Goal: Transaction & Acquisition: Purchase product/service

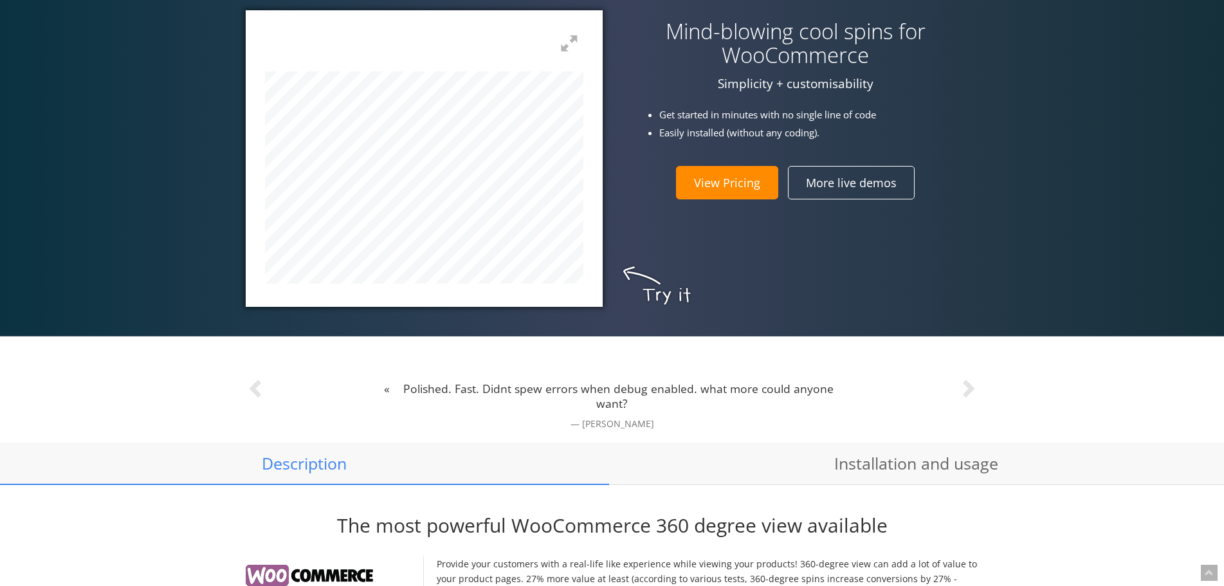
scroll to position [450, 0]
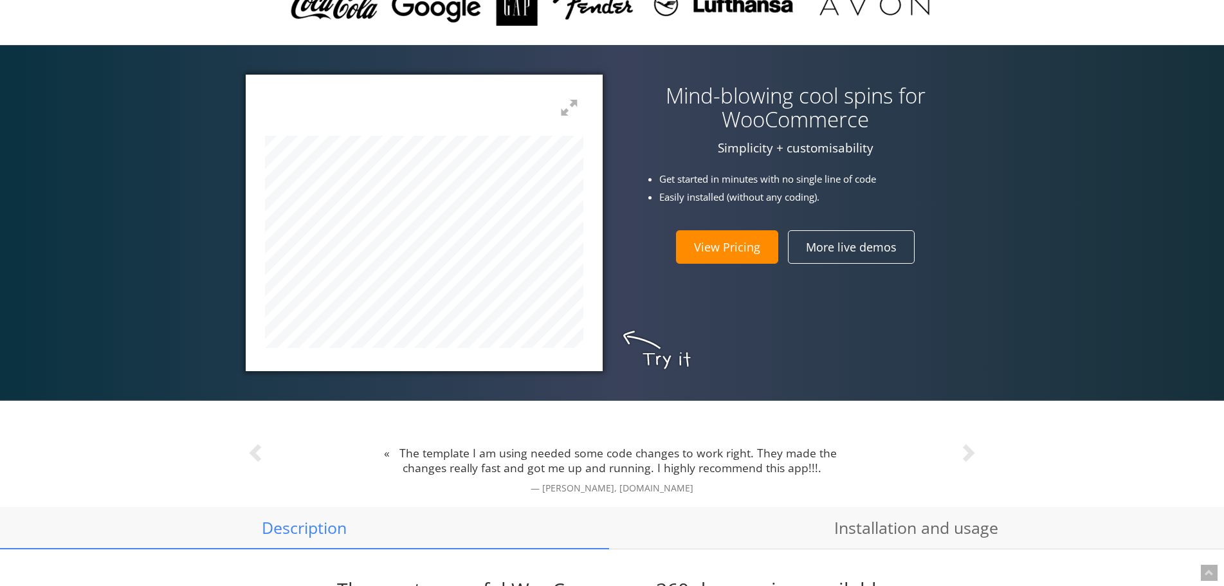
drag, startPoint x: 900, startPoint y: 289, endPoint x: 892, endPoint y: 295, distance: 10.5
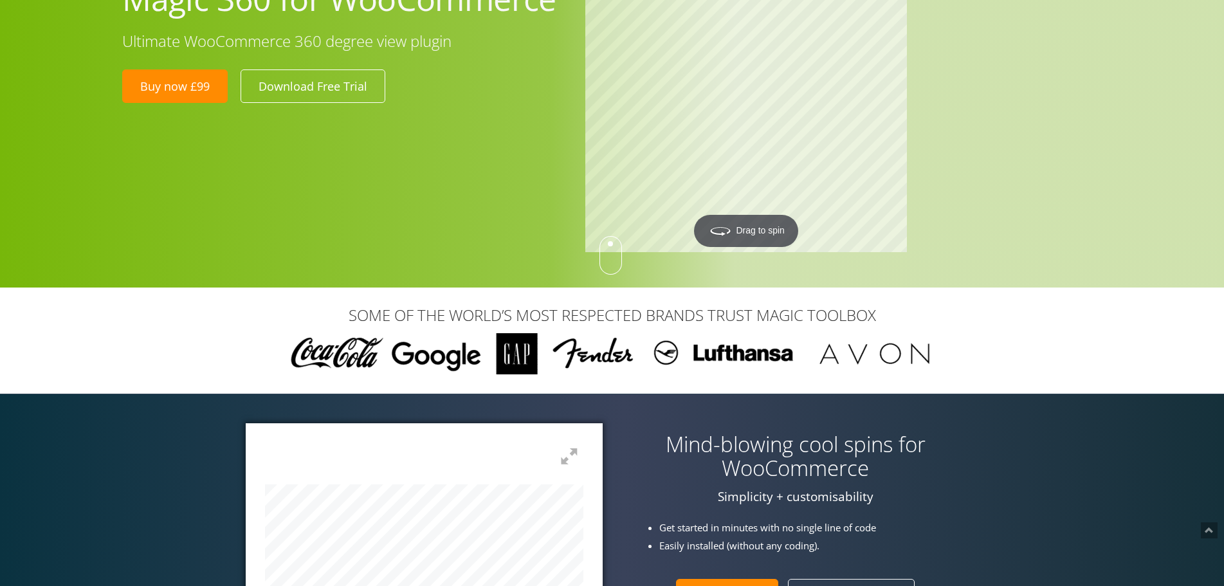
scroll to position [0, 0]
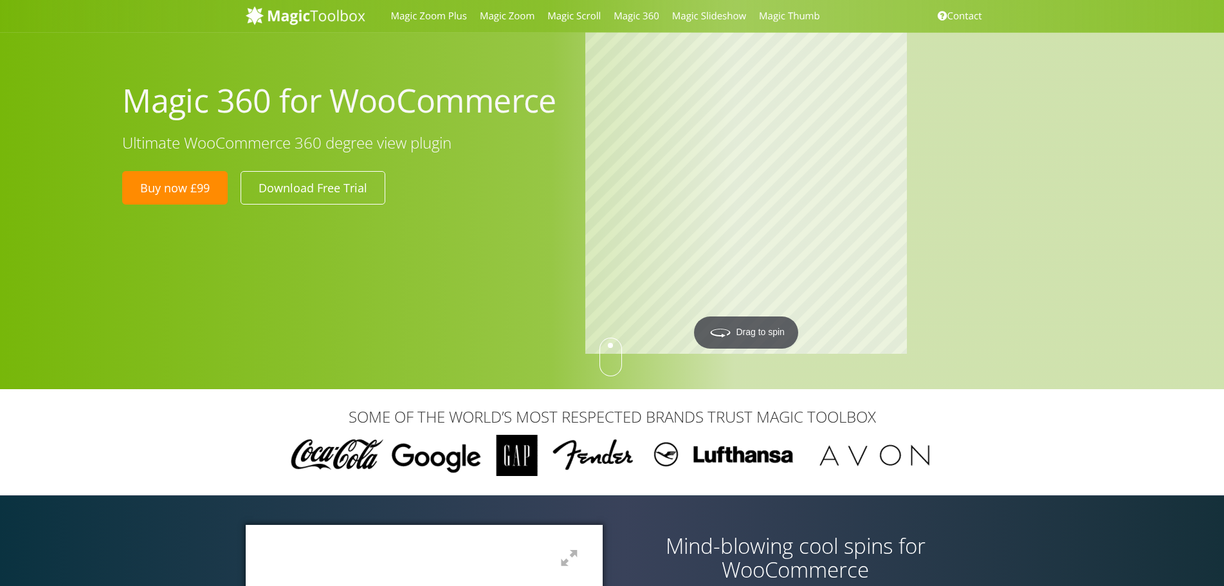
click at [149, 183] on link "Buy now £99" at bounding box center [174, 187] width 105 height 33
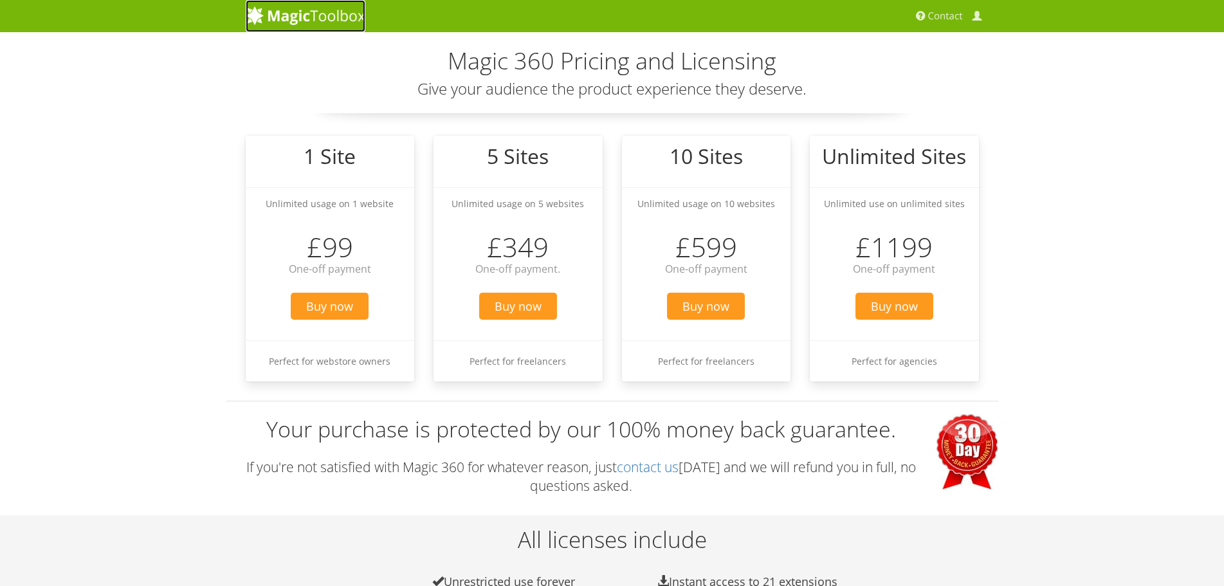
click at [280, 15] on img at bounding box center [306, 15] width 120 height 19
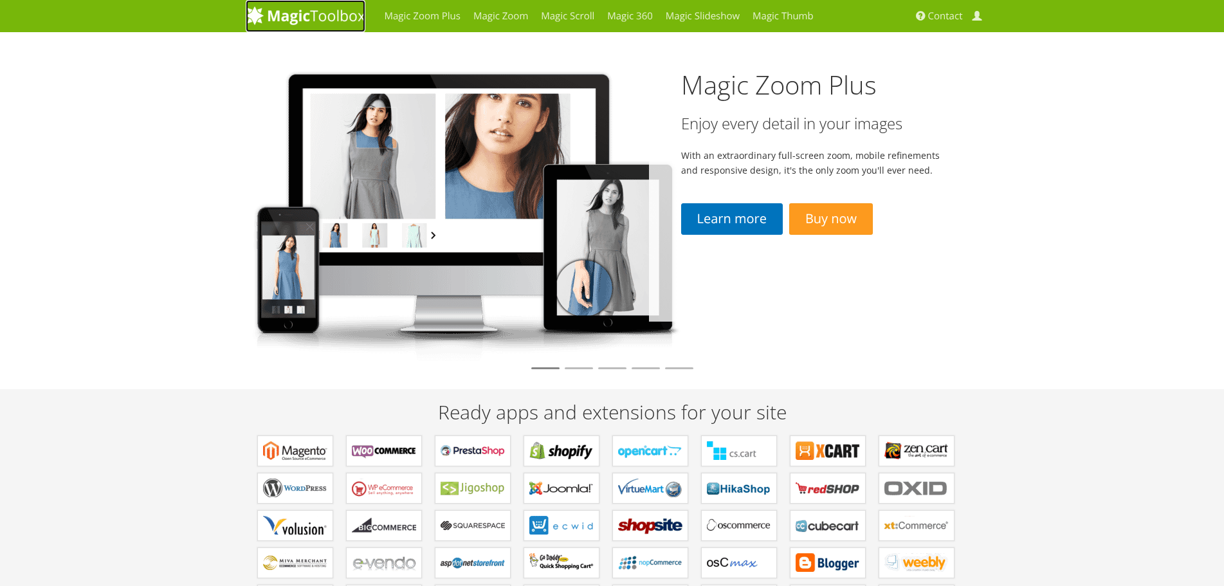
click at [303, 17] on img at bounding box center [306, 15] width 120 height 19
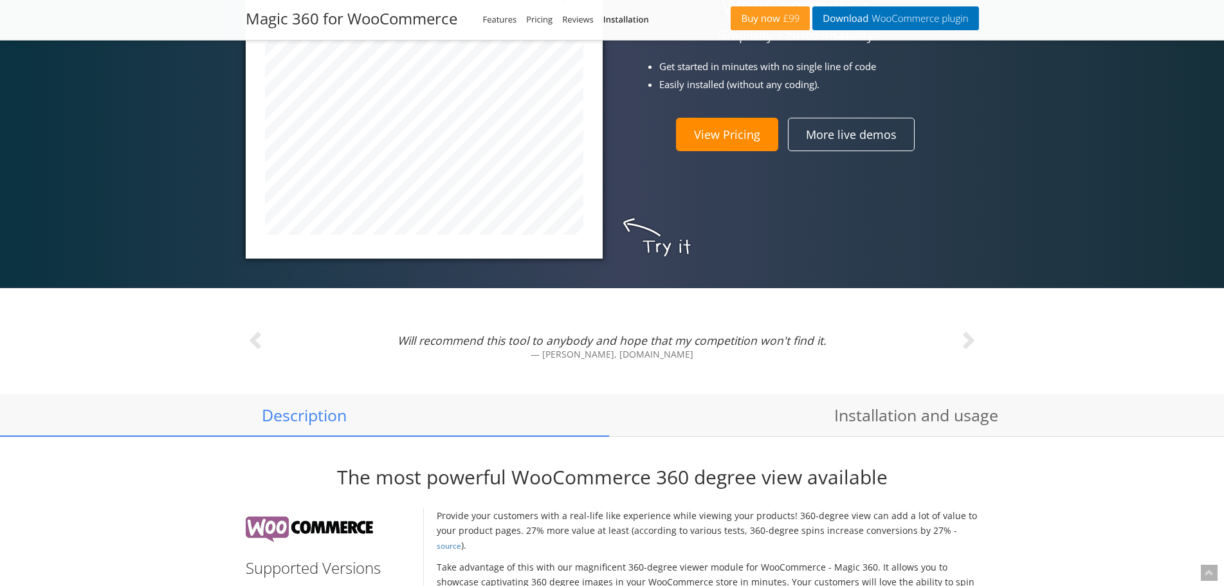
scroll to position [321, 0]
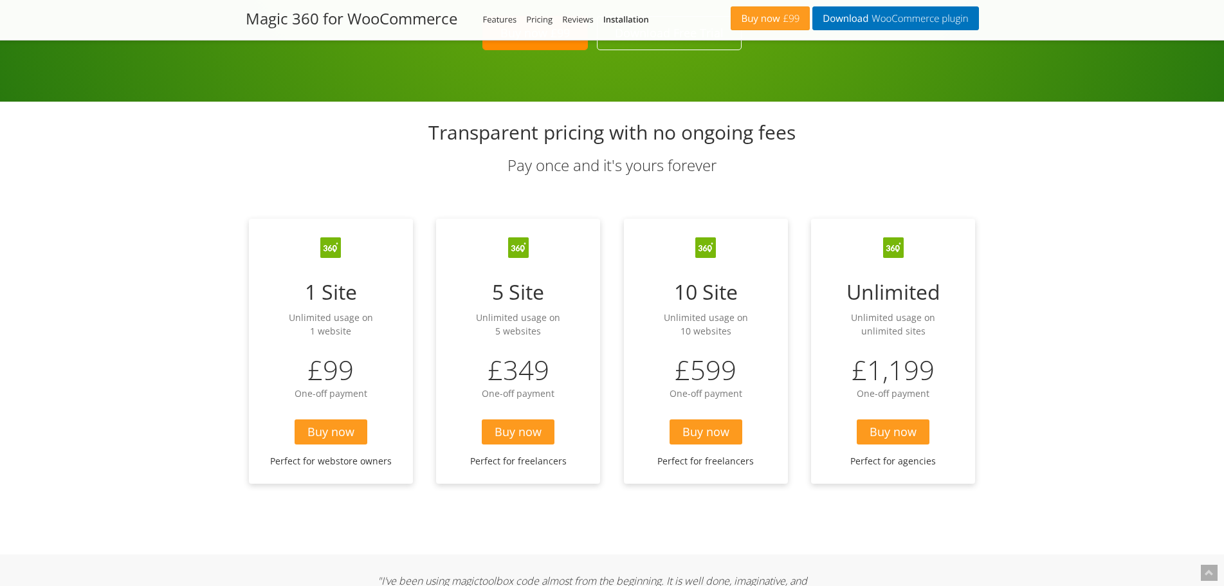
scroll to position [3408, 0]
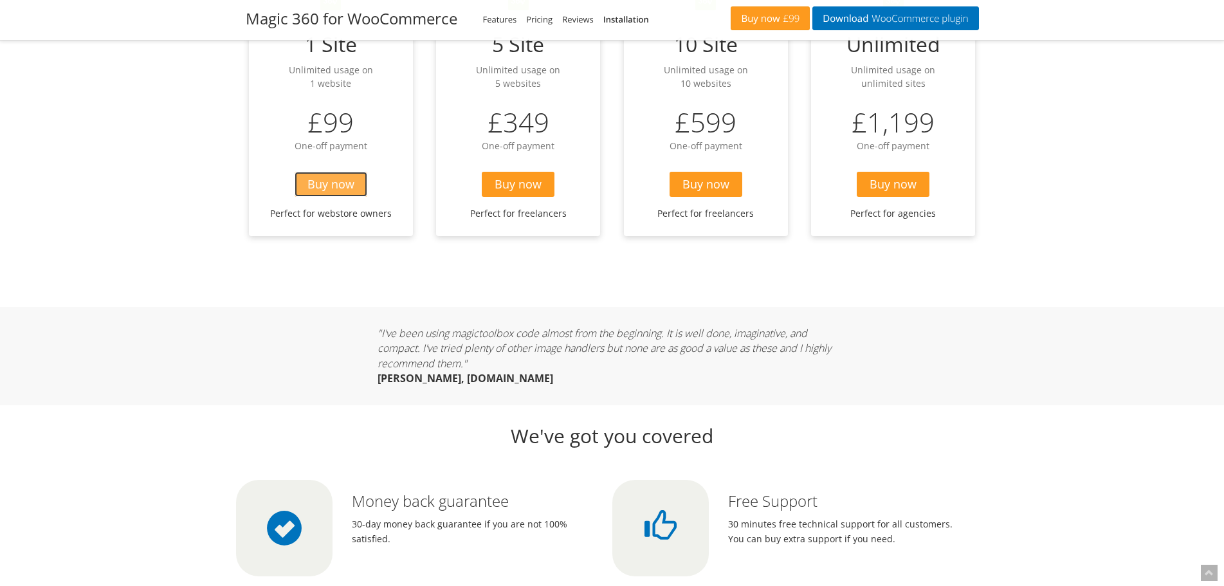
click at [325, 187] on link "Buy now" at bounding box center [330, 184] width 73 height 25
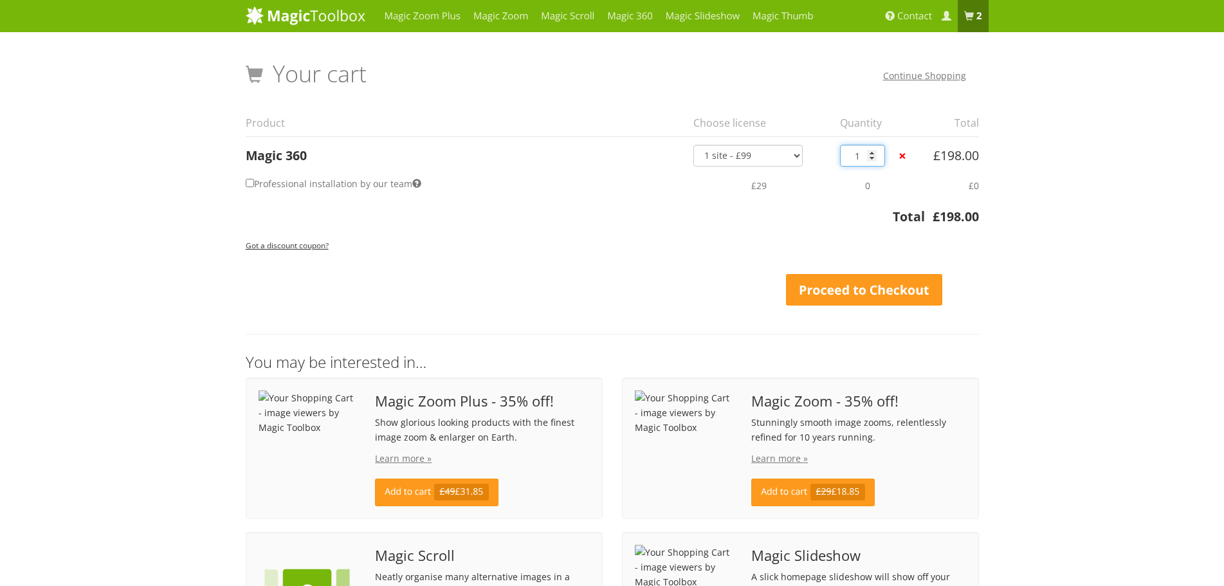
type input "1"
click at [871, 159] on input "1" at bounding box center [862, 156] width 45 height 22
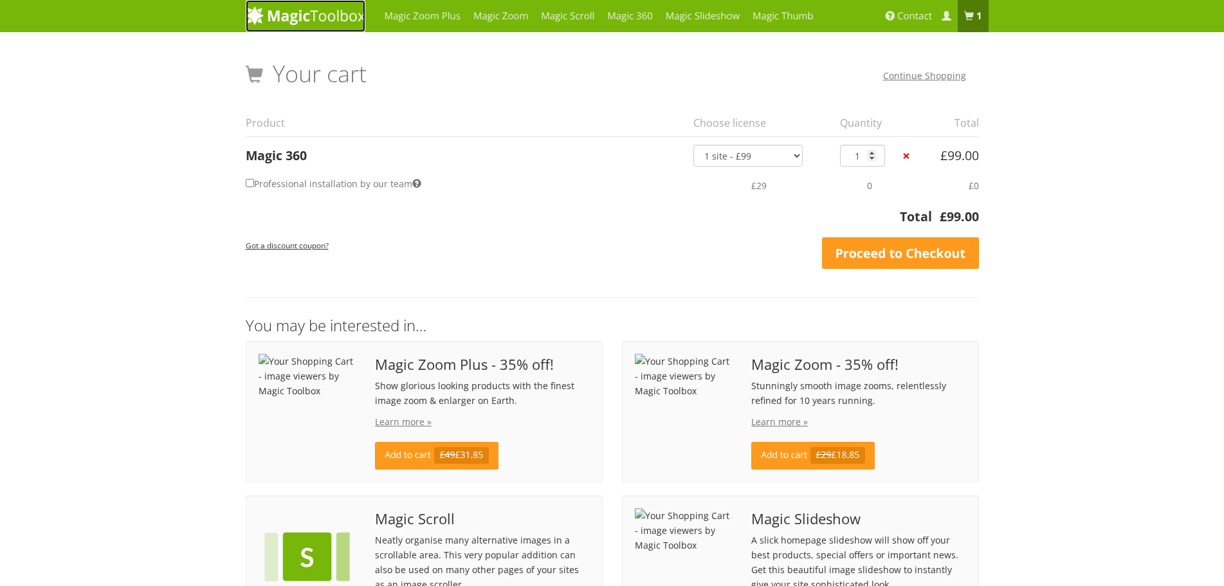
click at [298, 12] on img at bounding box center [306, 15] width 120 height 19
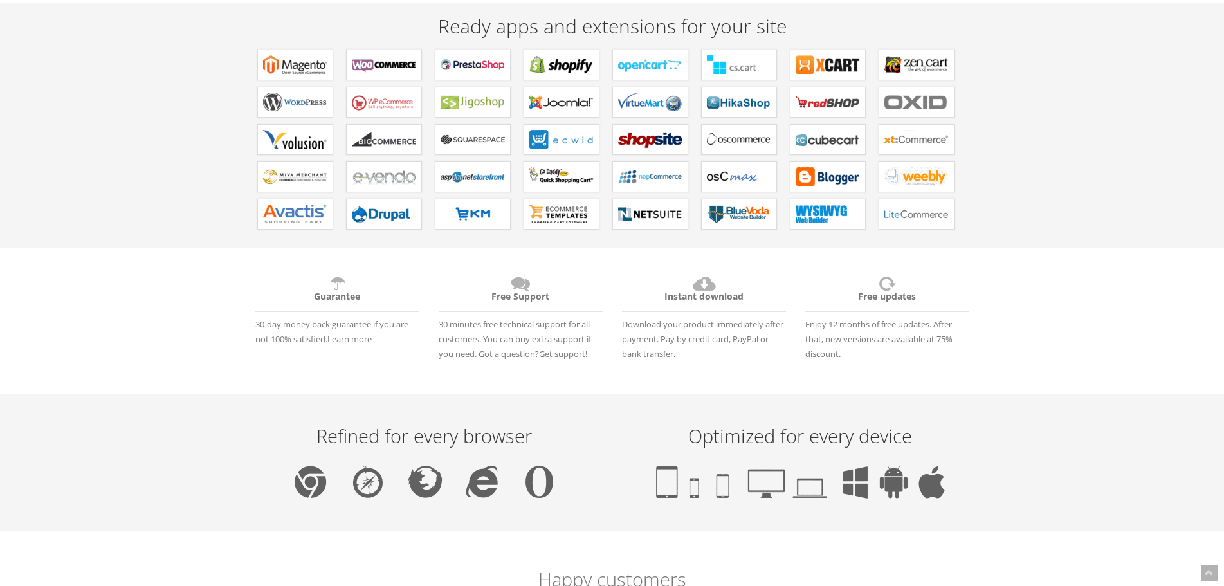
scroll to position [836, 0]
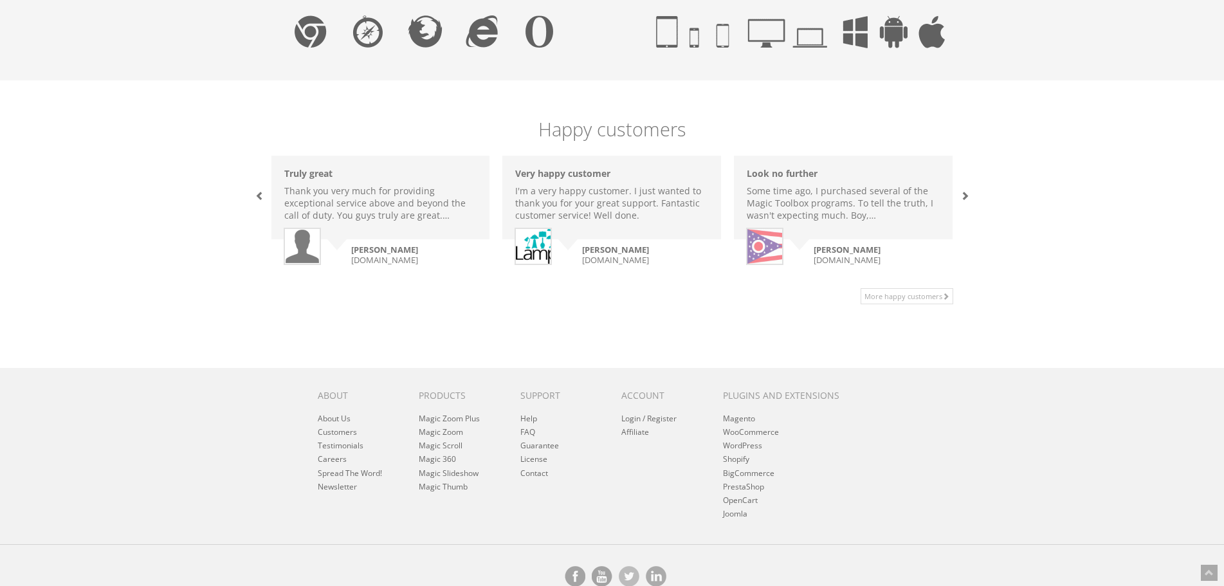
drag, startPoint x: 401, startPoint y: 191, endPoint x: 375, endPoint y: 408, distance: 218.8
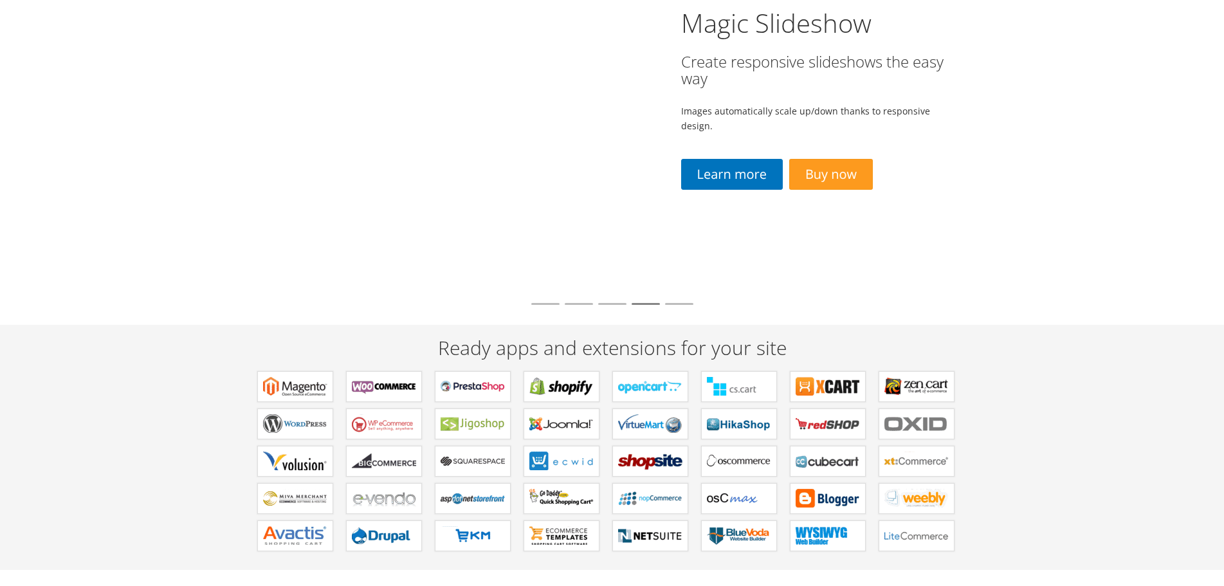
scroll to position [0, 0]
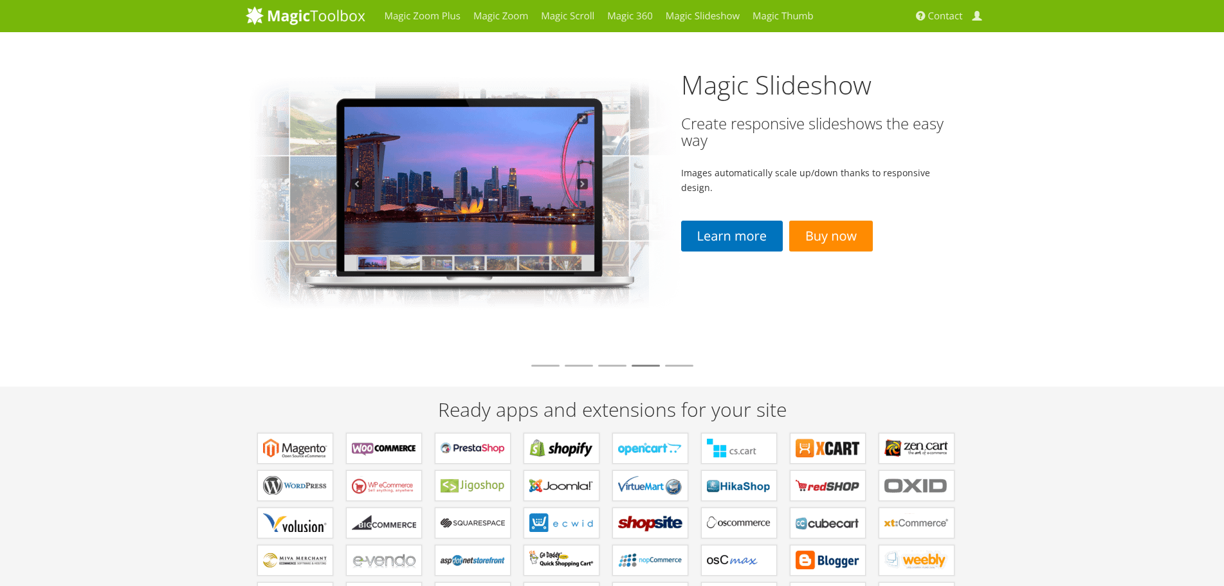
click at [855, 237] on link "Buy now" at bounding box center [831, 237] width 84 height 32
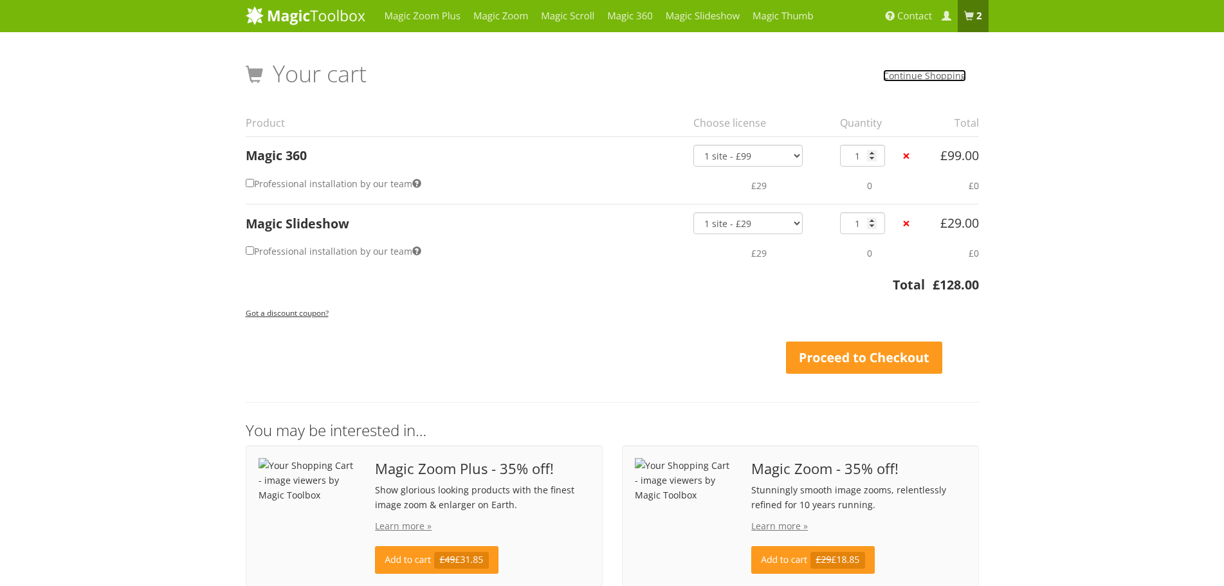
click at [905, 77] on link "Continue Shopping" at bounding box center [924, 75] width 83 height 12
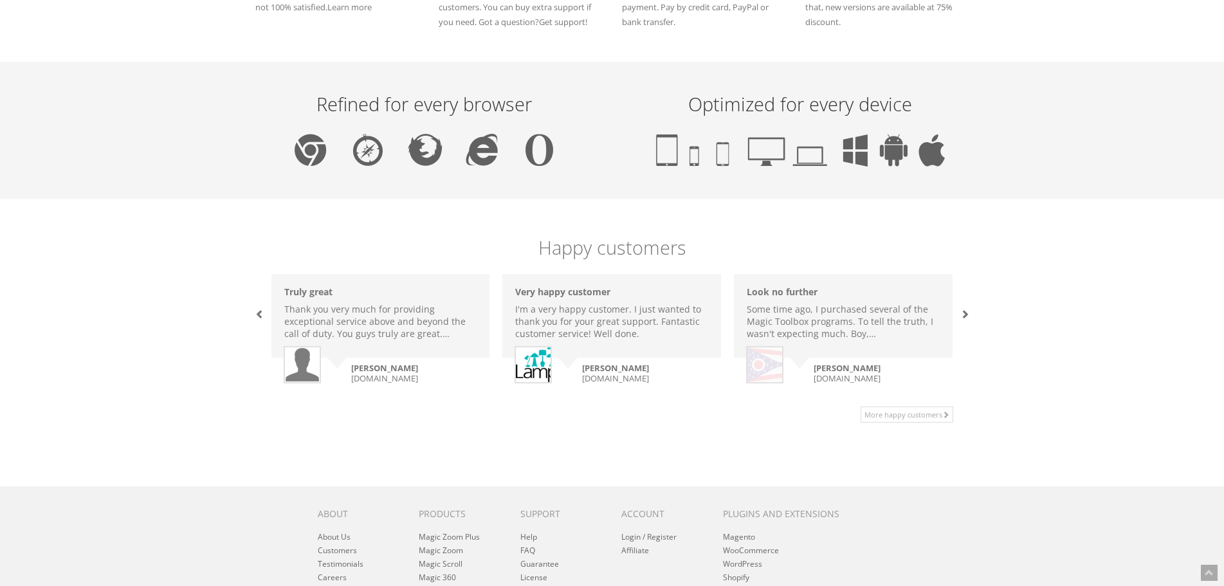
scroll to position [475, 0]
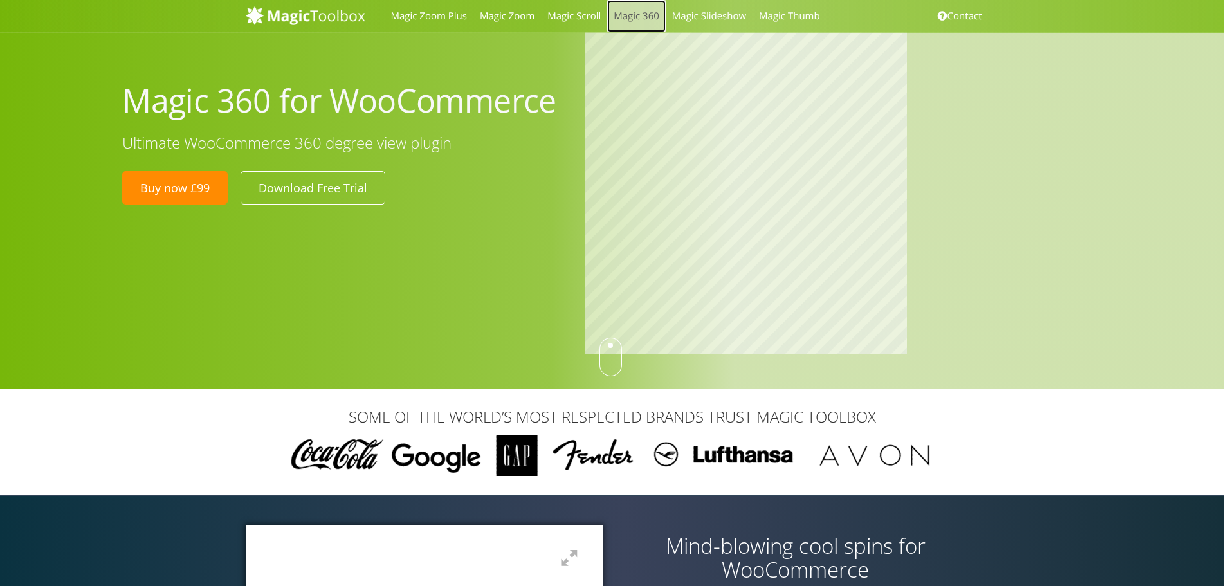
click at [637, 19] on link "Magic 360" at bounding box center [636, 16] width 59 height 32
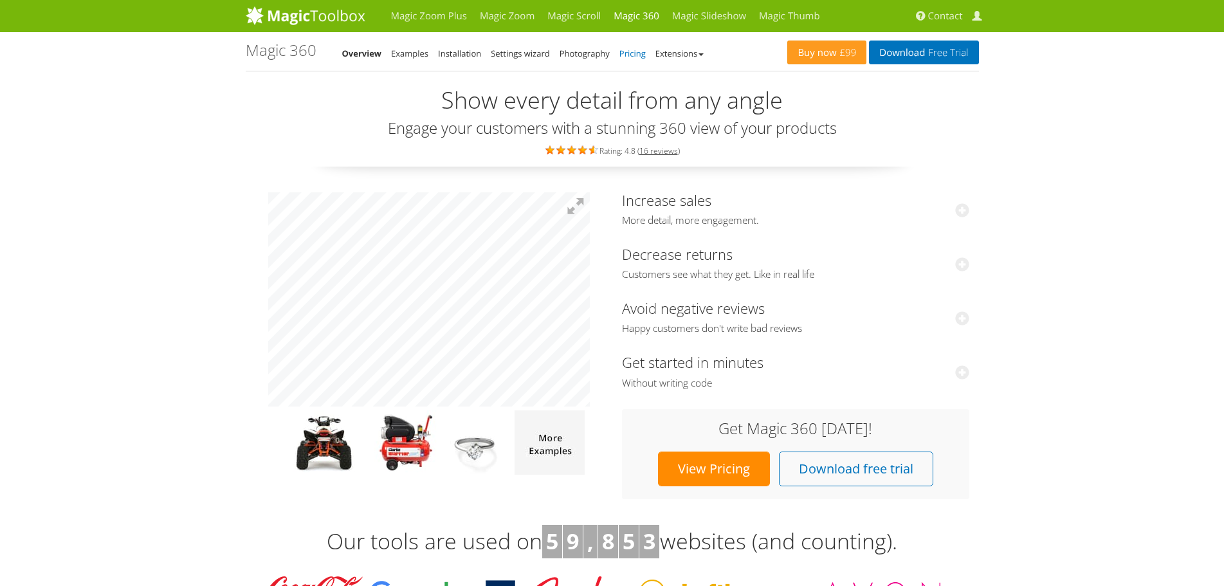
click at [630, 52] on link "Pricing" at bounding box center [632, 54] width 26 height 12
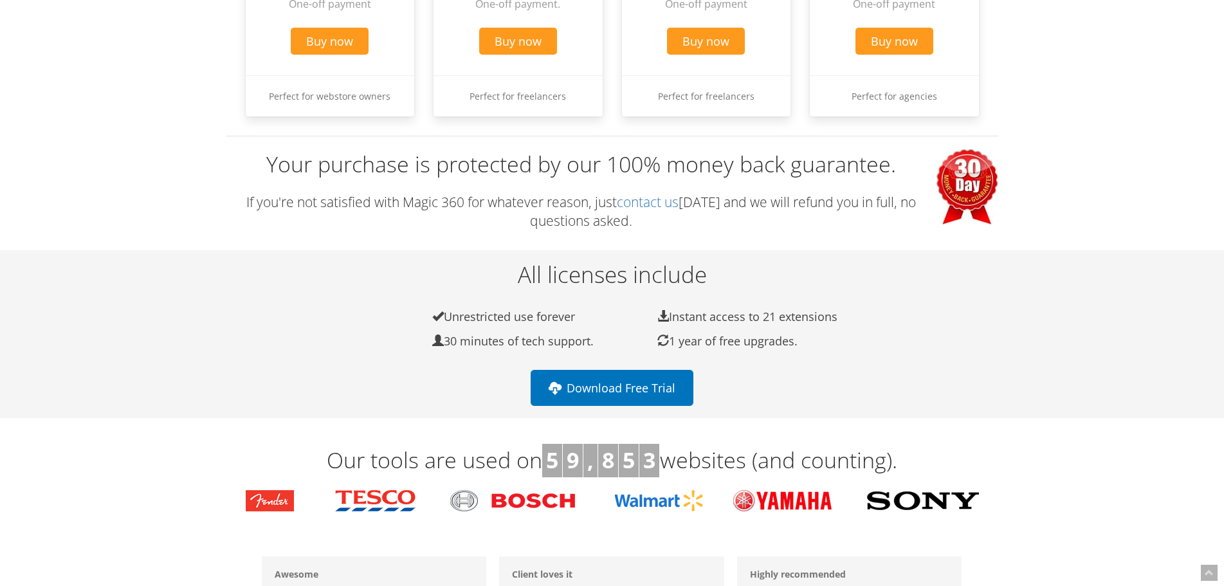
scroll to position [321, 0]
